Goal: Ask a question: Seek information or help from site administrators or community

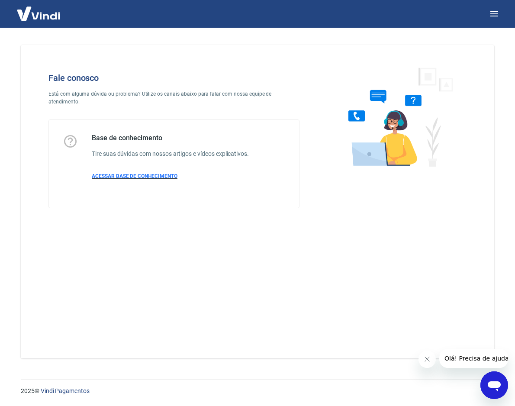
click at [132, 173] on span "ACESSAR BASE DE CONHECIMENTO" at bounding box center [135, 176] width 86 height 6
click at [105, 173] on span "ACESSAR BASE DE CONHECIMENTO" at bounding box center [135, 176] width 86 height 6
click at [502, 391] on icon "Abrir janela de mensagens" at bounding box center [495, 386] width 16 height 16
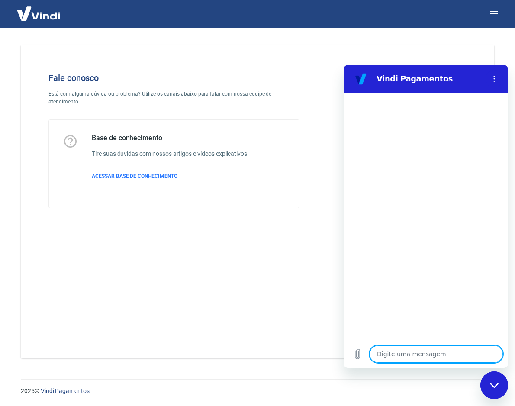
click at [495, 69] on section "Vindi Pagamentos" at bounding box center [426, 79] width 165 height 28
click at [495, 80] on icon "Menu de opções" at bounding box center [494, 78] width 7 height 7
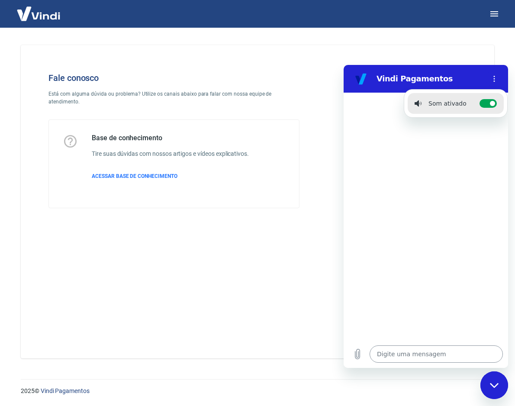
click at [407, 358] on textarea at bounding box center [436, 353] width 133 height 17
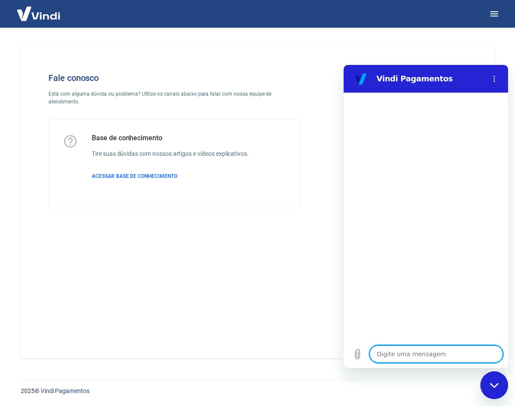
click at [403, 359] on textarea at bounding box center [436, 353] width 133 height 17
type textarea "I"
type textarea "x"
type textarea "Ik"
type textarea "x"
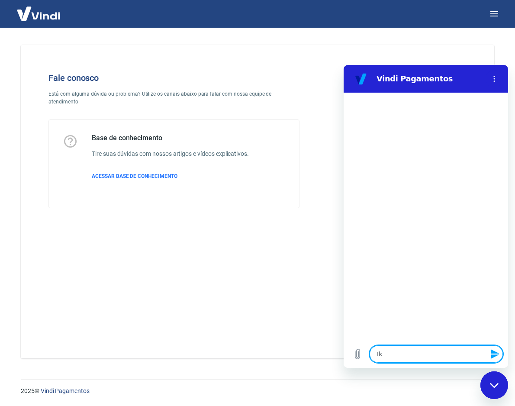
type textarea "Ikp"
type textarea "x"
type textarea "Ik"
type textarea "x"
type textarea "I"
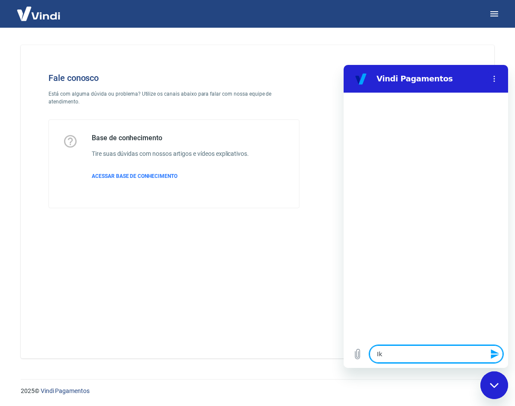
type textarea "x"
type textarea "O"
type textarea "x"
type textarea "Ol"
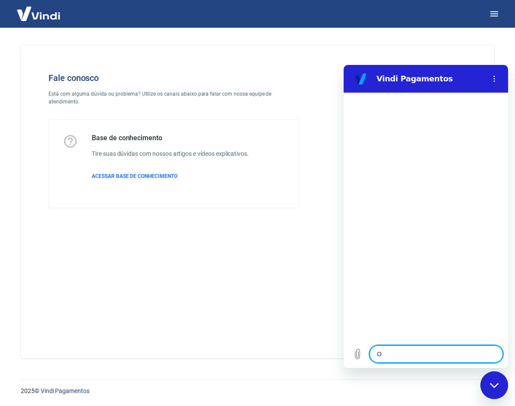
type textarea "x"
type textarea "Olá"
type textarea "x"
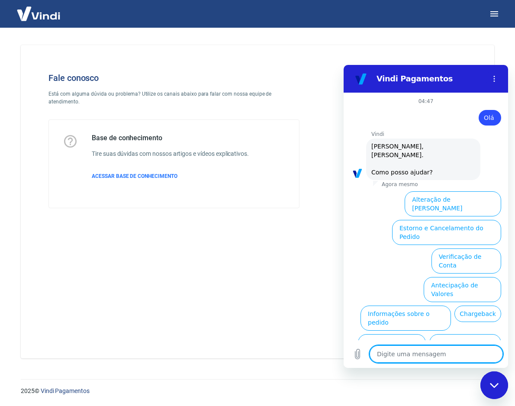
type textarea "a"
type textarea "x"
type textarea "ab"
type textarea "x"
type textarea "abr"
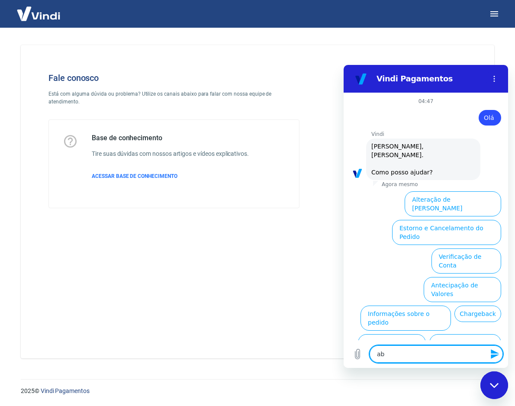
type textarea "x"
type textarea "abri"
type textarea "x"
type textarea "abrir"
type textarea "x"
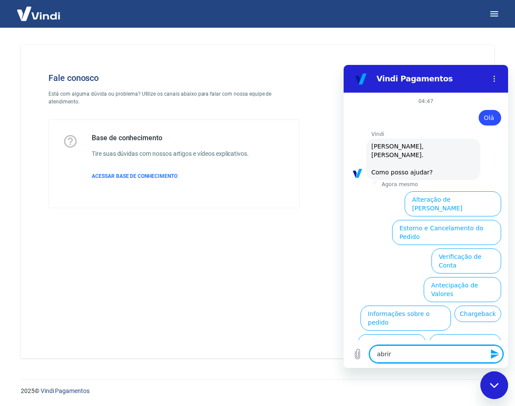
type textarea "abrir"
type textarea "x"
type textarea "abrir c"
type textarea "x"
type textarea "abrir ch"
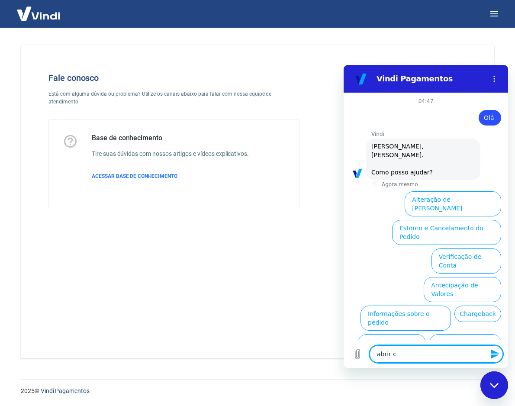
type textarea "x"
type textarea "abrir cha"
type textarea "x"
type textarea "abrir cham"
type textarea "x"
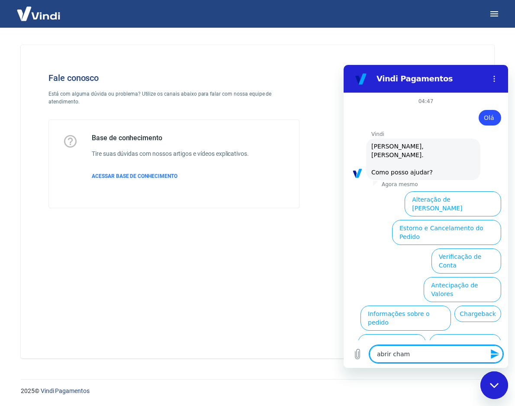
type textarea "abrir chama"
type textarea "x"
type textarea "abrir chamad"
type textarea "x"
type textarea "abrir chamado"
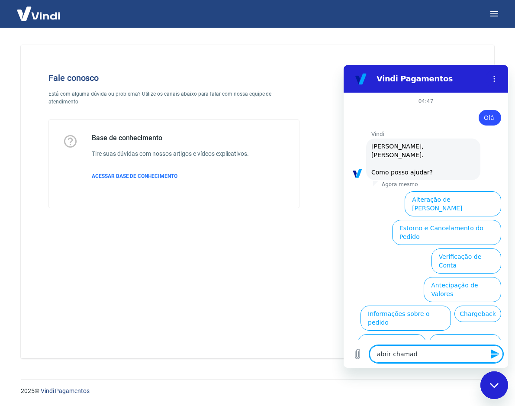
type textarea "x"
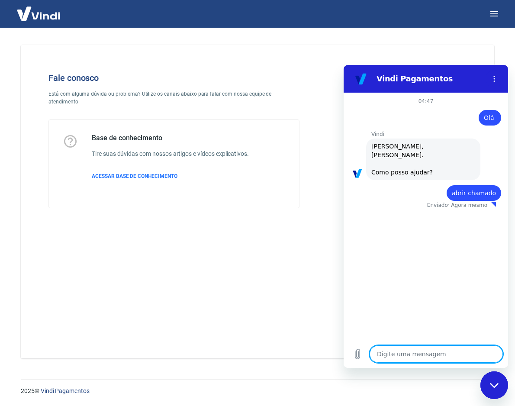
type textarea "x"
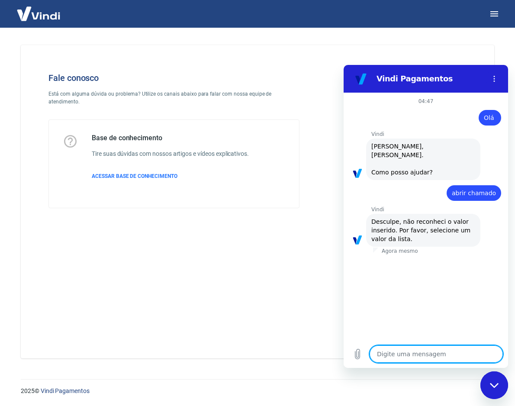
click at [413, 354] on textarea at bounding box center [436, 353] width 133 height 17
type textarea "p"
type textarea "x"
type textarea "pr"
type textarea "x"
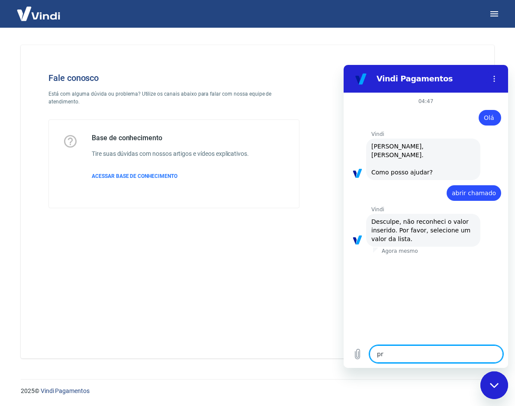
type textarea "pre"
type textarea "x"
type textarea "prec"
type textarea "x"
type textarea "preci"
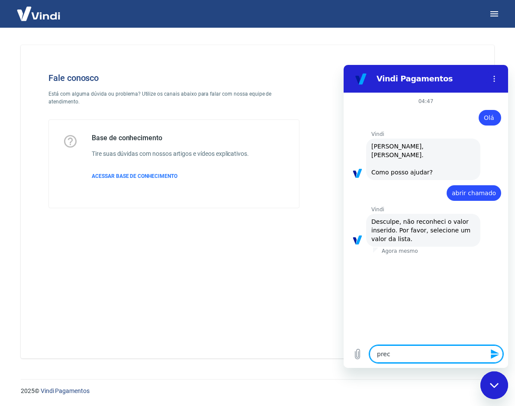
type textarea "x"
type textarea "precis"
type textarea "x"
type textarea "preciso"
type textarea "x"
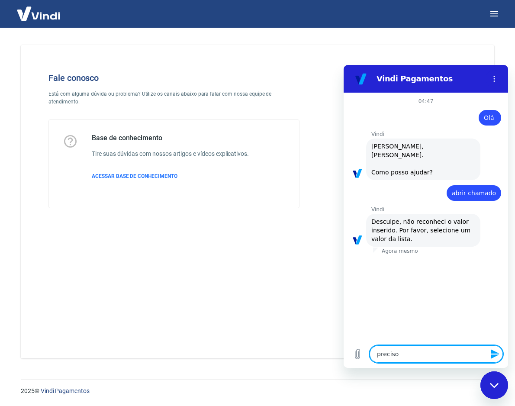
type textarea "preciso"
type textarea "x"
type textarea "preciso a"
type textarea "x"
type textarea "preciso ab"
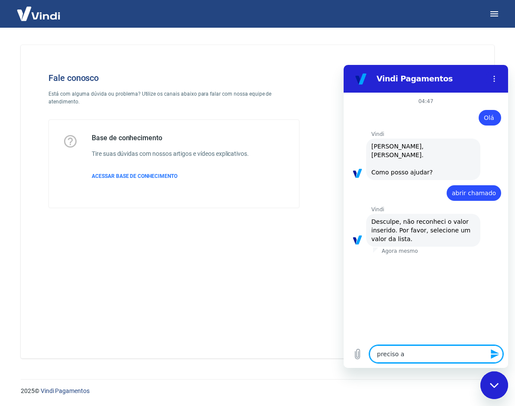
type textarea "x"
type textarea "preciso abr"
type textarea "x"
type textarea "preciso abri"
type textarea "x"
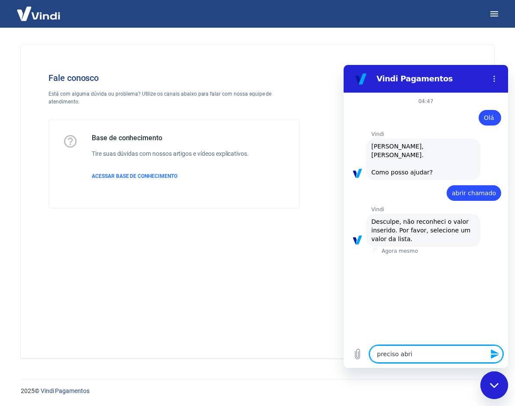
type textarea "preciso abrir"
type textarea "x"
type textarea "preciso abrir"
type textarea "x"
type textarea "preciso abrir u"
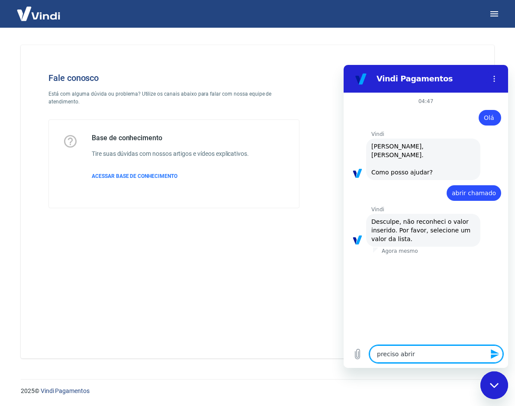
type textarea "x"
type textarea "preciso abrir um"
type textarea "x"
type textarea "preciso abrir um"
type textarea "x"
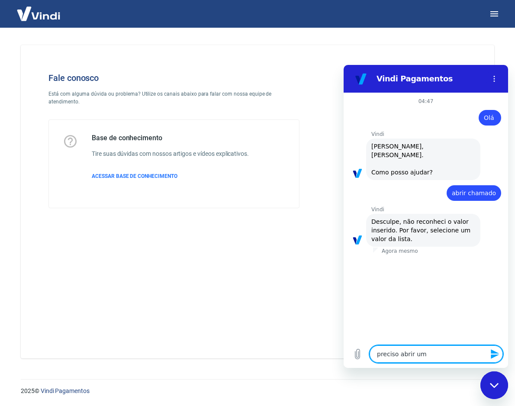
type textarea "preciso abrir um c"
type textarea "x"
type textarea "preciso abrir um ch"
type textarea "x"
type textarea "preciso abrir um cha"
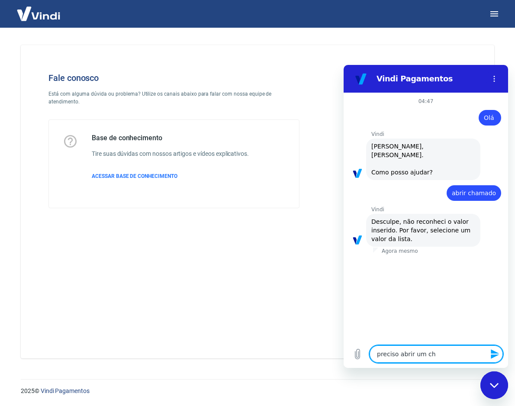
type textarea "x"
type textarea "preciso abrir um cham"
type textarea "x"
type textarea "preciso abrir um chama"
type textarea "x"
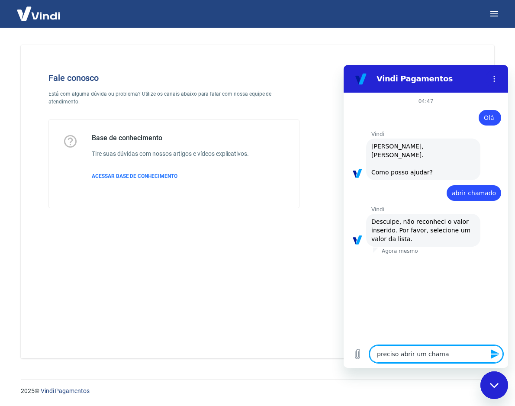
type textarea "preciso abrir um chamad"
type textarea "x"
type textarea "preciso abrir um chamado"
type textarea "x"
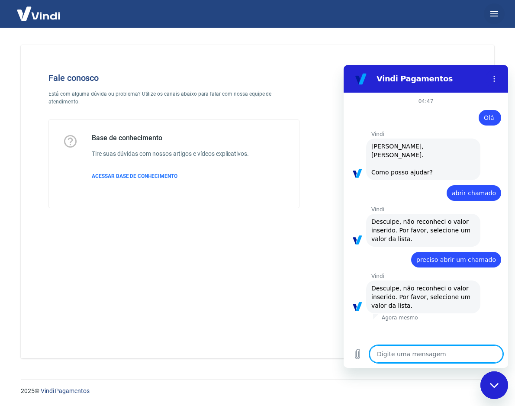
click at [490, 14] on icon "button" at bounding box center [494, 14] width 10 height 10
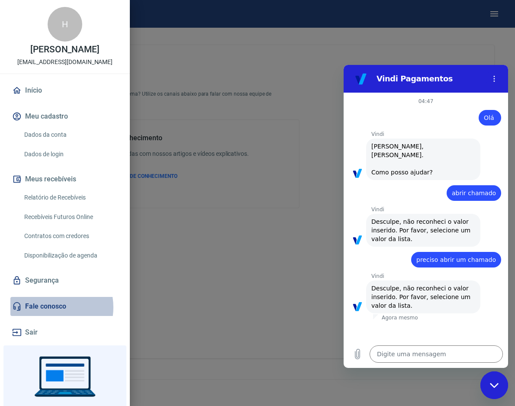
click at [48, 307] on link "Fale conosco" at bounding box center [64, 306] width 109 height 19
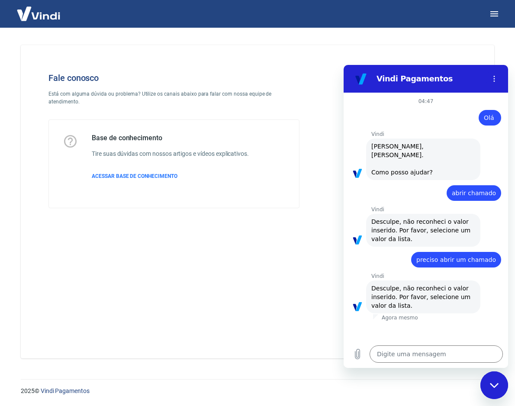
click at [494, 381] on div "Fechar janela de mensagens" at bounding box center [494, 385] width 26 height 26
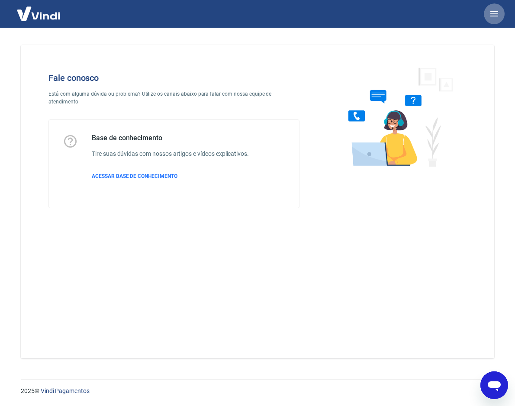
click at [491, 13] on icon "button" at bounding box center [495, 13] width 8 height 5
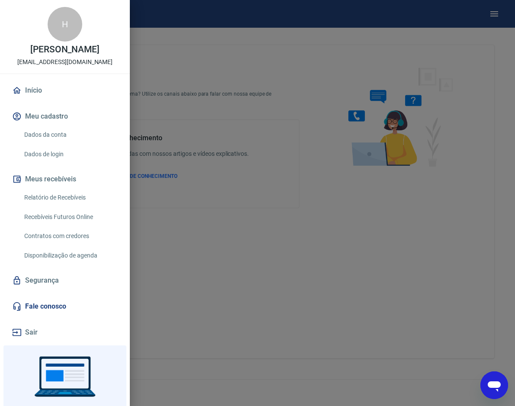
type textarea "x"
